Goal: Task Accomplishment & Management: Complete application form

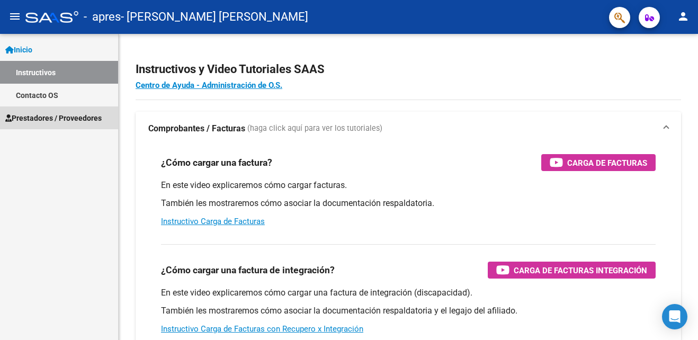
click at [65, 115] on span "Prestadores / Proveedores" at bounding box center [53, 118] width 96 height 12
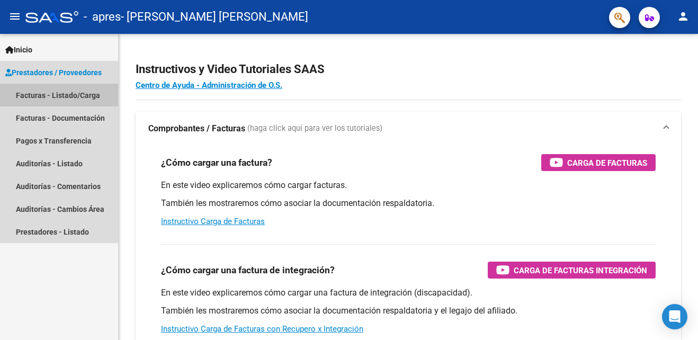
click at [74, 92] on link "Facturas - Listado/Carga" at bounding box center [59, 95] width 118 height 23
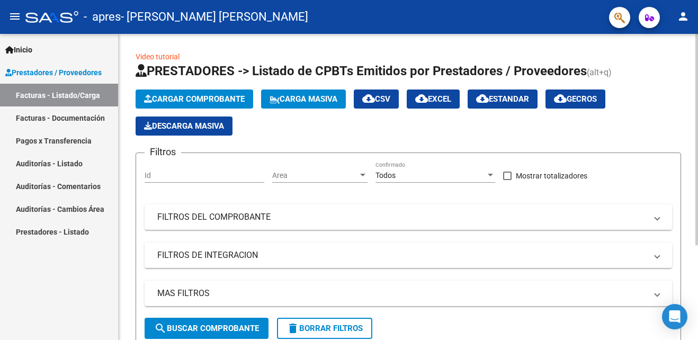
click at [237, 97] on span "Cargar Comprobante" at bounding box center [194, 99] width 101 height 10
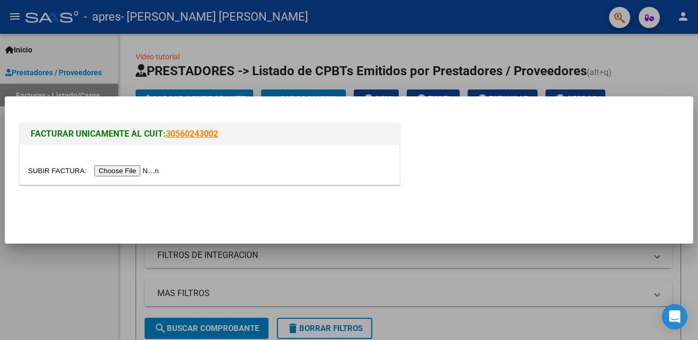
click at [106, 173] on input "file" at bounding box center [95, 170] width 134 height 11
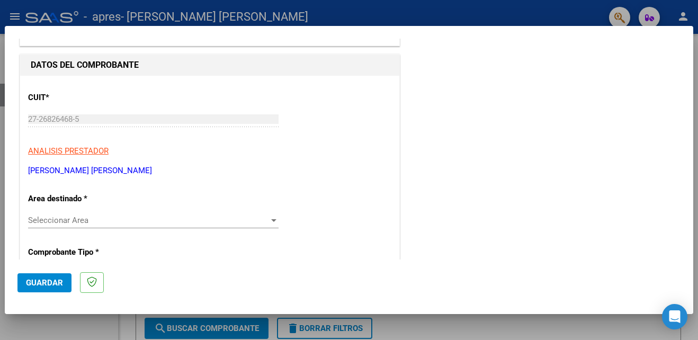
scroll to position [106, 0]
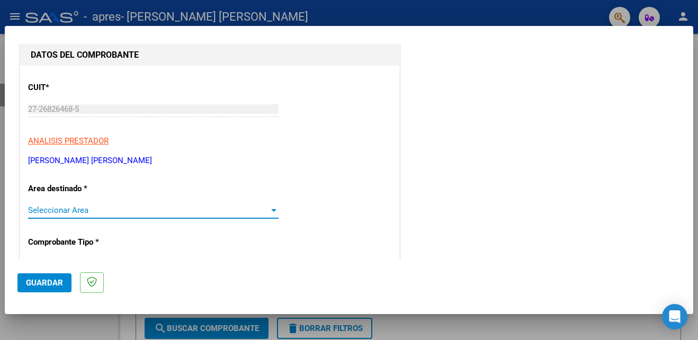
click at [271, 210] on div at bounding box center [273, 210] width 5 height 3
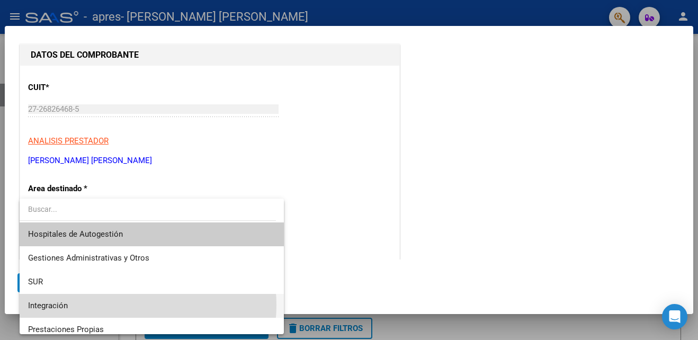
click at [113, 305] on span "Integración" at bounding box center [151, 306] width 247 height 24
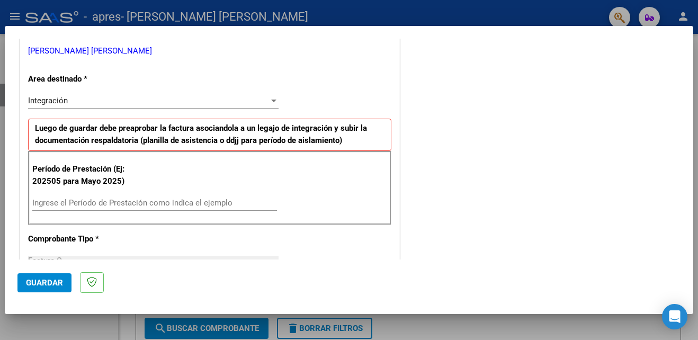
scroll to position [219, 0]
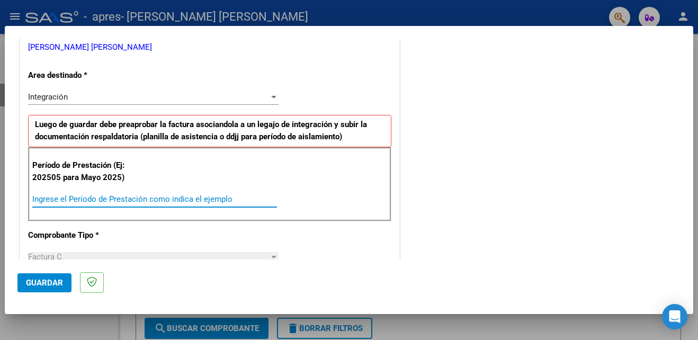
click at [194, 200] on input "Ingrese el Período de Prestación como indica el ejemplo" at bounding box center [154, 199] width 245 height 10
type input "202508"
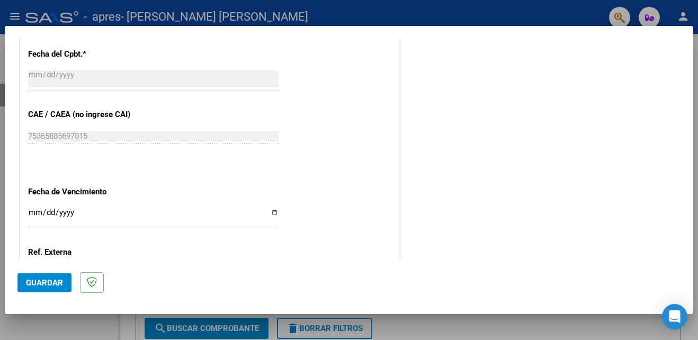
scroll to position [636, 0]
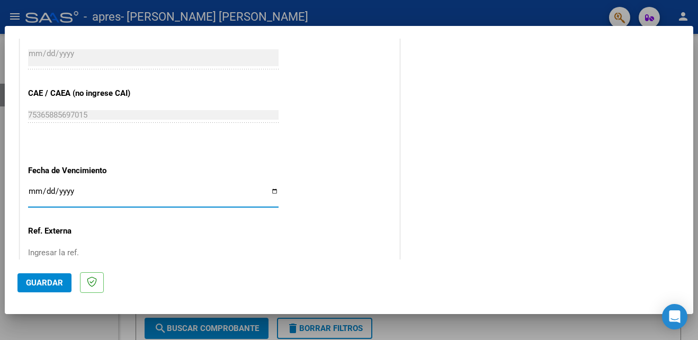
click at [273, 194] on input "Ingresar la fecha" at bounding box center [153, 195] width 250 height 17
type input "[DATE]"
click at [48, 282] on span "Guardar" at bounding box center [44, 283] width 37 height 10
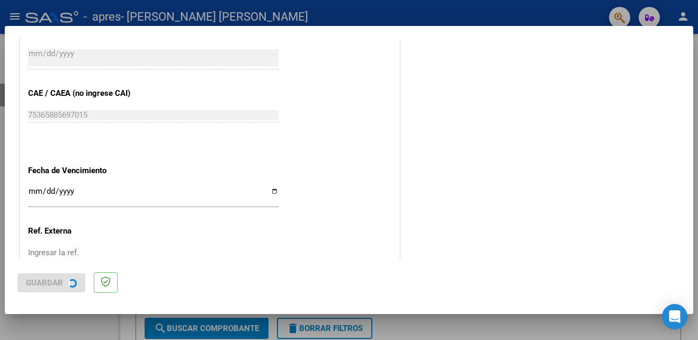
scroll to position [0, 0]
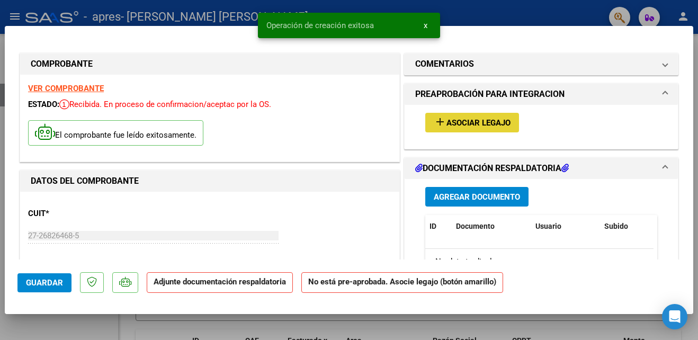
click at [472, 119] on span "Asociar Legajo" at bounding box center [478, 123] width 64 height 10
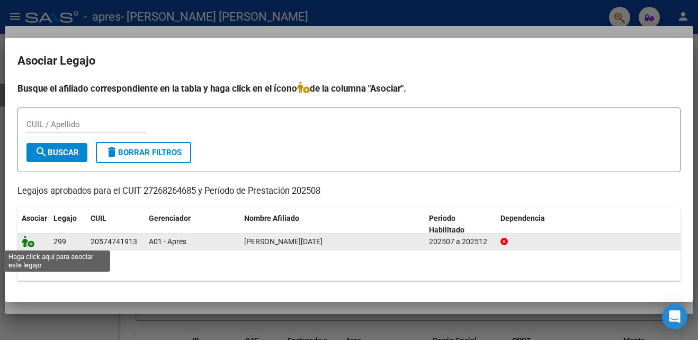
click at [34, 241] on icon at bounding box center [28, 242] width 13 height 12
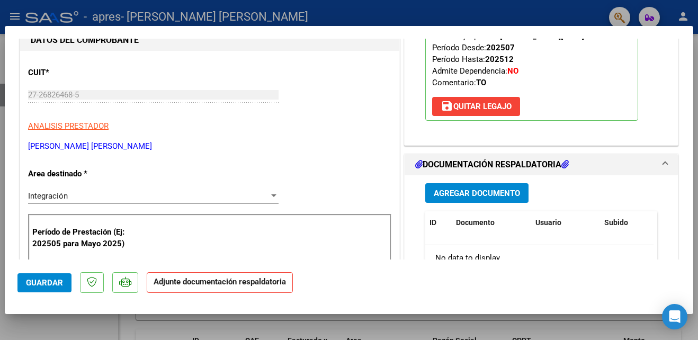
scroll to position [225, 0]
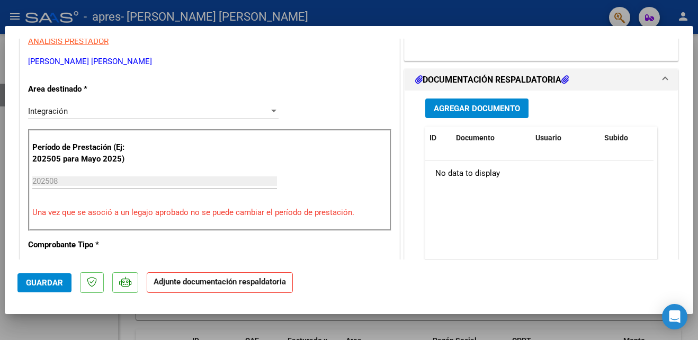
click at [480, 82] on h1 "DOCUMENTACIÓN RESPALDATORIA" at bounding box center [491, 80] width 153 height 13
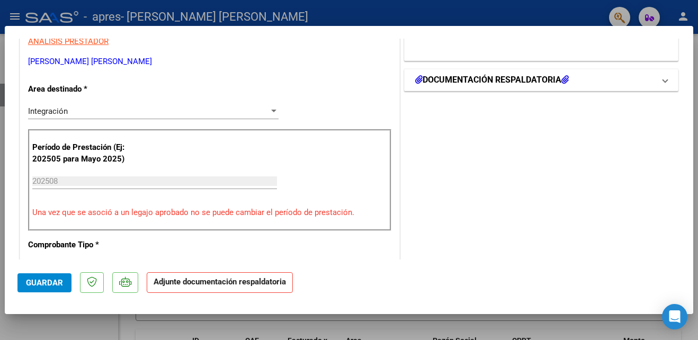
click at [480, 82] on h1 "DOCUMENTACIÓN RESPALDATORIA" at bounding box center [491, 80] width 153 height 13
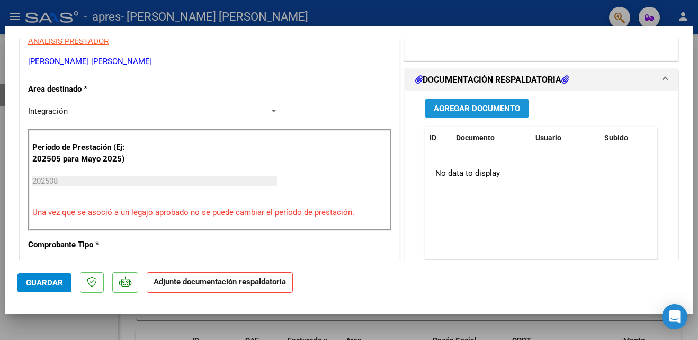
click at [474, 107] on span "Agregar Documento" at bounding box center [476, 109] width 86 height 10
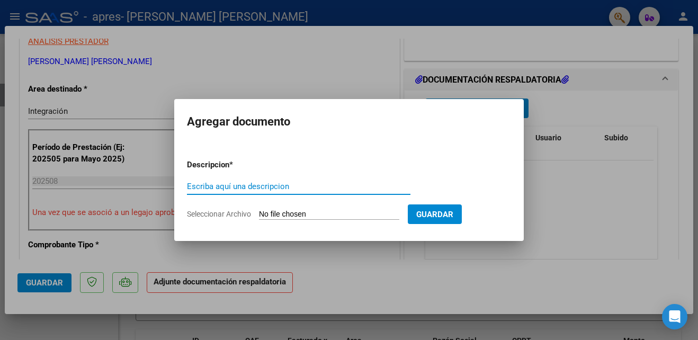
click at [275, 184] on input "Escriba aquí una descripcion" at bounding box center [298, 187] width 223 height 10
type input "ASISTENCIA MENSUAL"
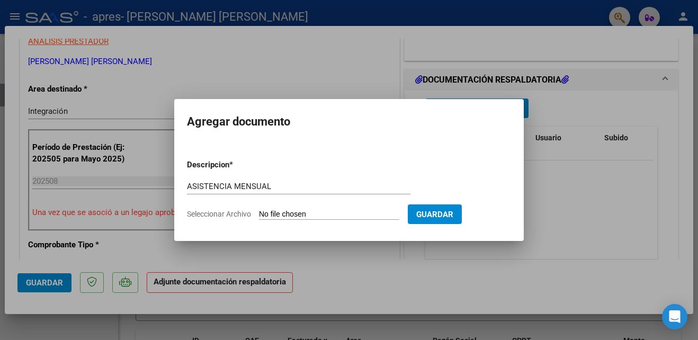
click at [357, 216] on input "Seleccionar Archivo" at bounding box center [329, 215] width 140 height 10
type input "C:\fakepath\ASIST [PERSON_NAME].pdf"
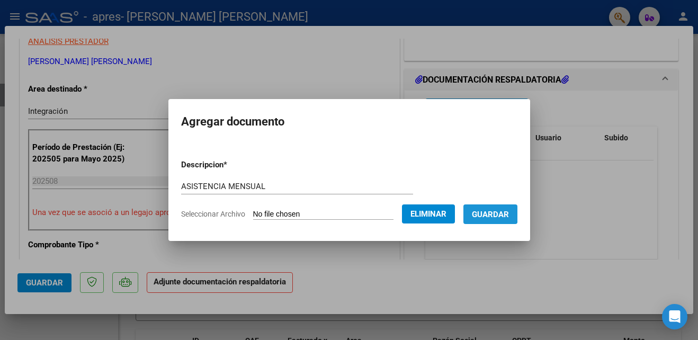
click at [477, 211] on span "Guardar" at bounding box center [490, 215] width 37 height 10
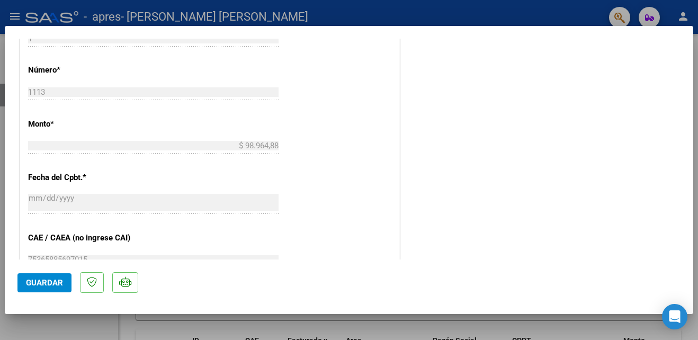
scroll to position [521, 0]
